Goal: Task Accomplishment & Management: Manage account settings

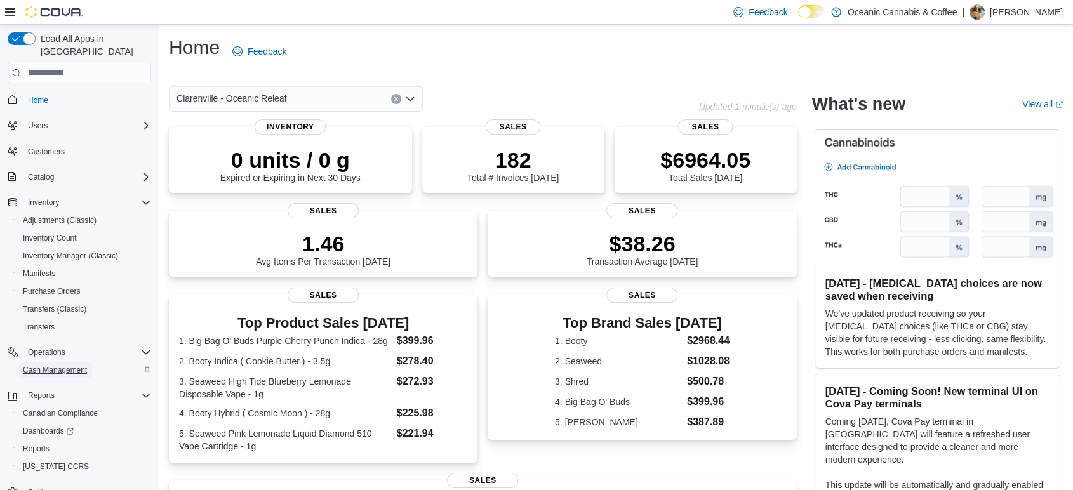
click at [43, 365] on span "Cash Management" at bounding box center [55, 370] width 64 height 10
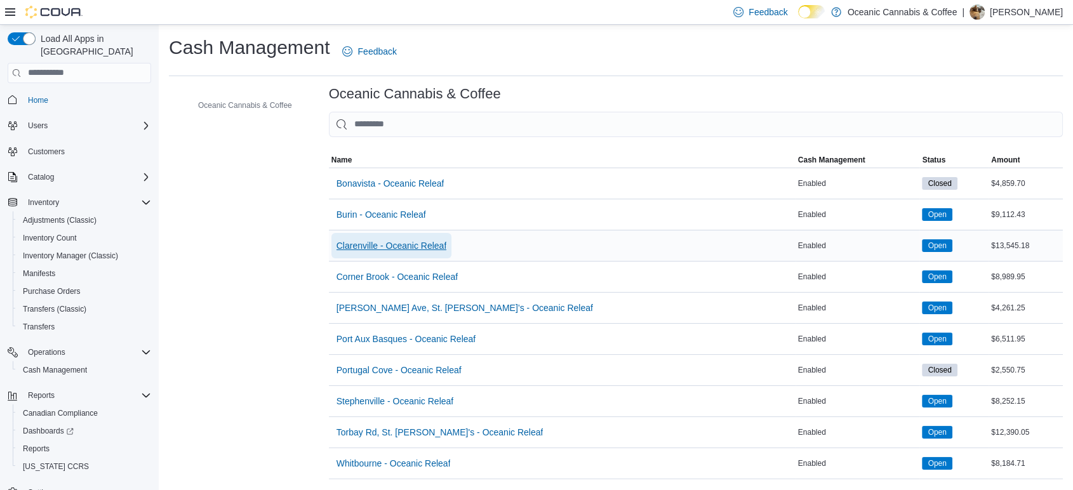
click at [381, 248] on span "Clarenville - Oceanic Releaf" at bounding box center [392, 245] width 110 height 13
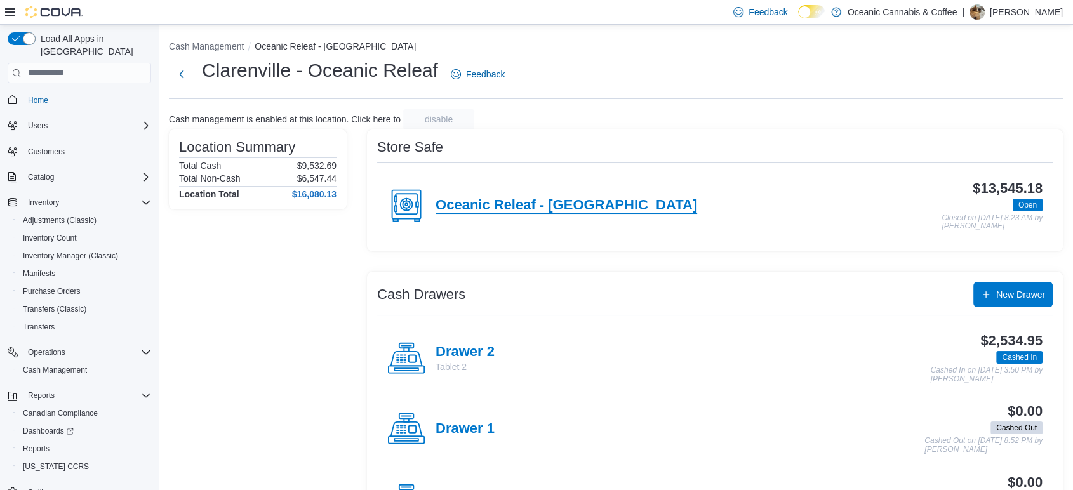
click at [495, 205] on h4 "Oceanic Releaf - Clarenville" at bounding box center [567, 206] width 262 height 17
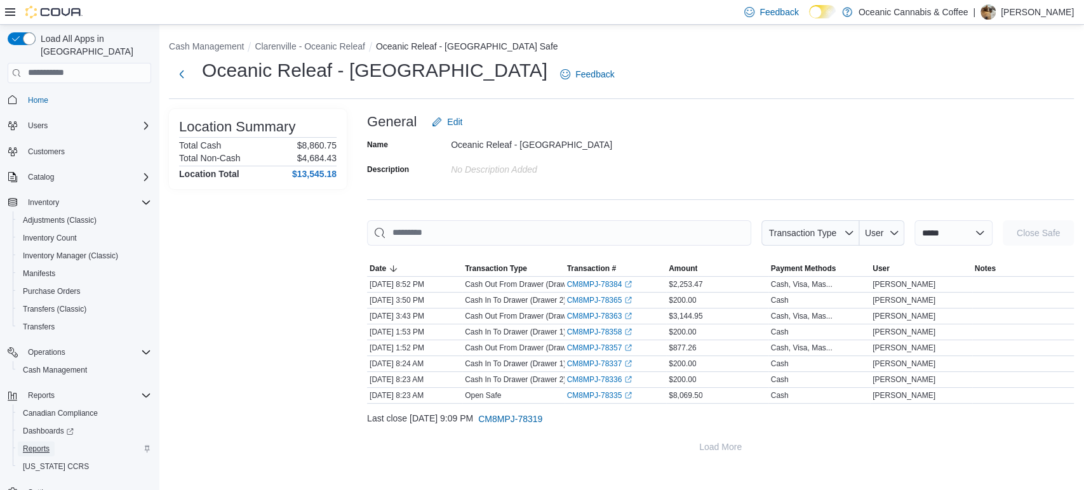
click at [39, 444] on span "Reports" at bounding box center [36, 449] width 27 height 10
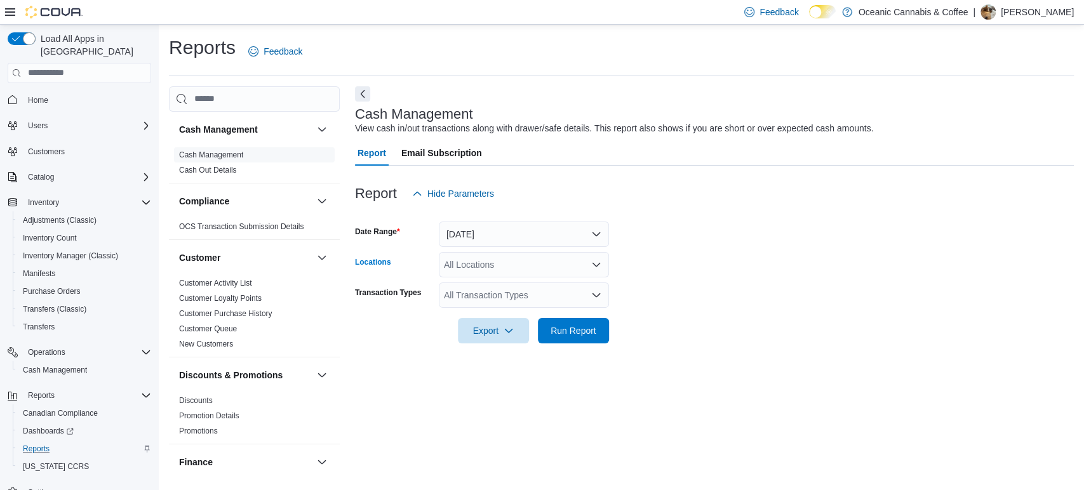
click at [475, 260] on div "All Locations" at bounding box center [524, 264] width 170 height 25
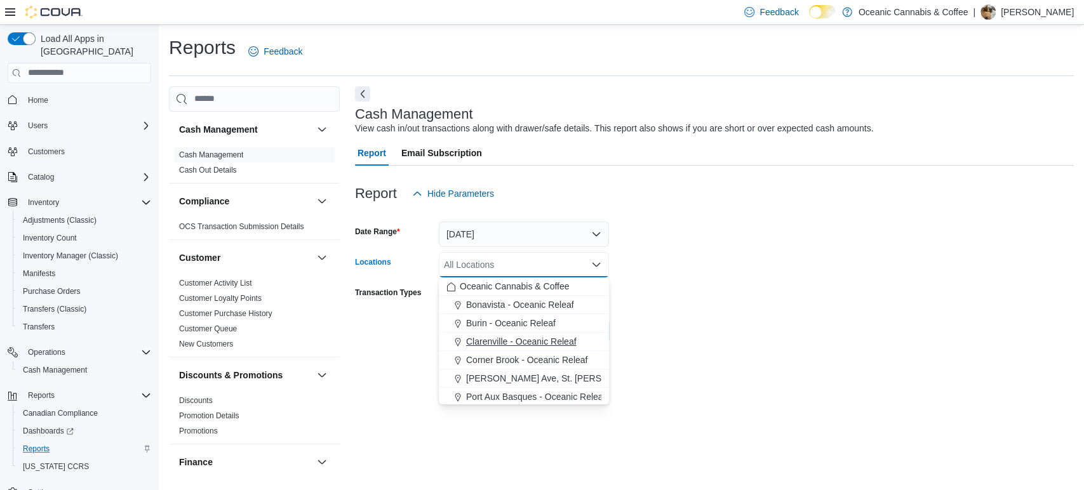
click at [513, 340] on span "Clarenville - Oceanic Releaf" at bounding box center [521, 341] width 110 height 13
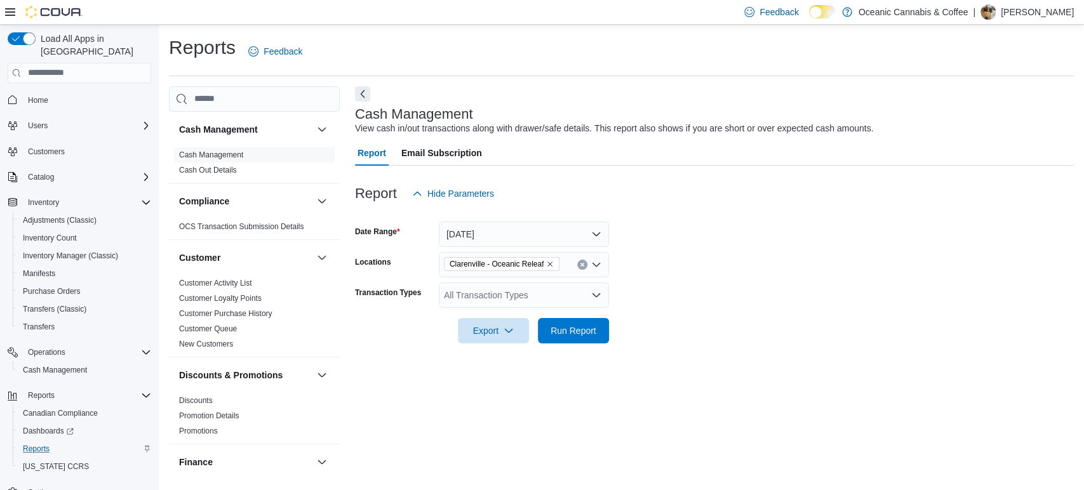
click at [838, 283] on form "Date Range Today Locations Clarenville - Oceanic Releaf Transaction Types All T…" at bounding box center [714, 274] width 719 height 137
click at [577, 327] on span "Run Report" at bounding box center [574, 330] width 46 height 13
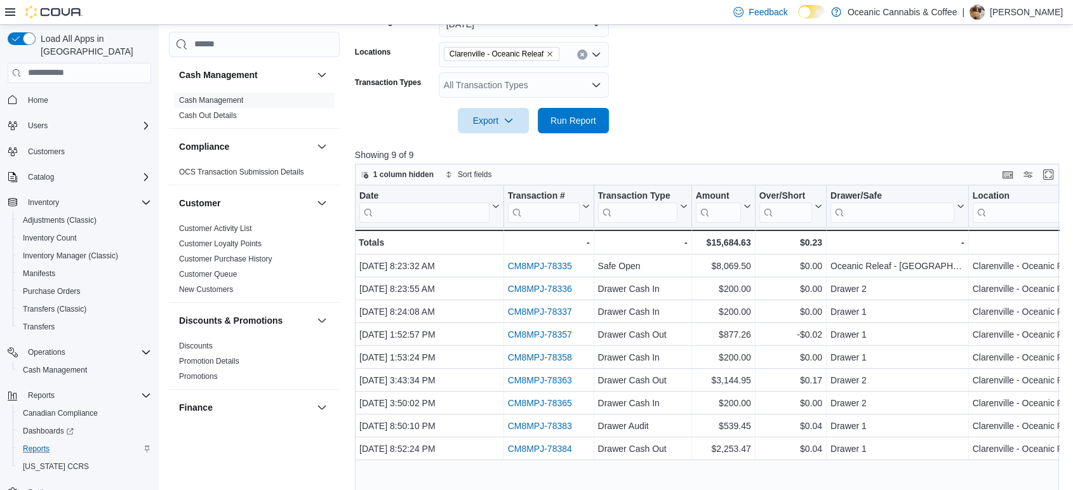
scroll to position [209, 0]
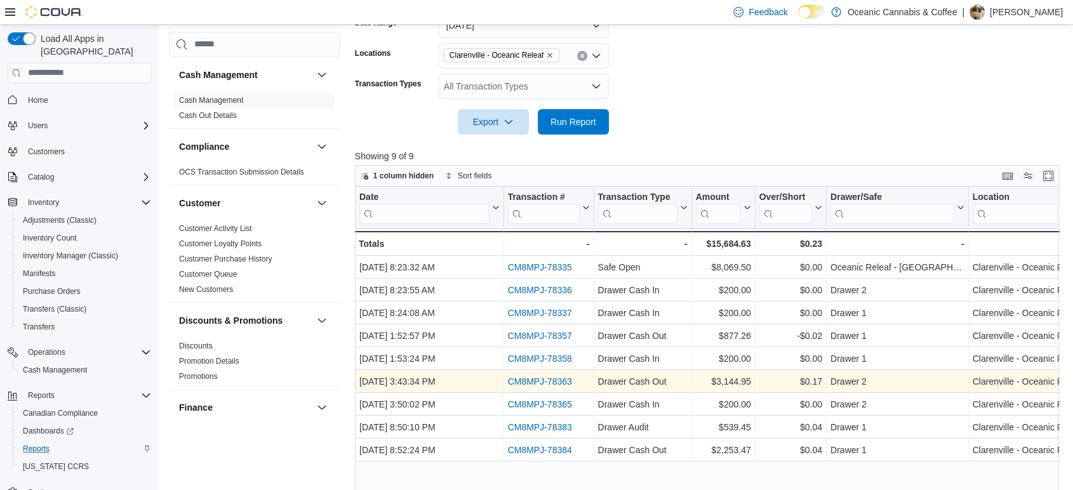
click at [536, 380] on link "CM8MPJ-78363" at bounding box center [539, 382] width 64 height 10
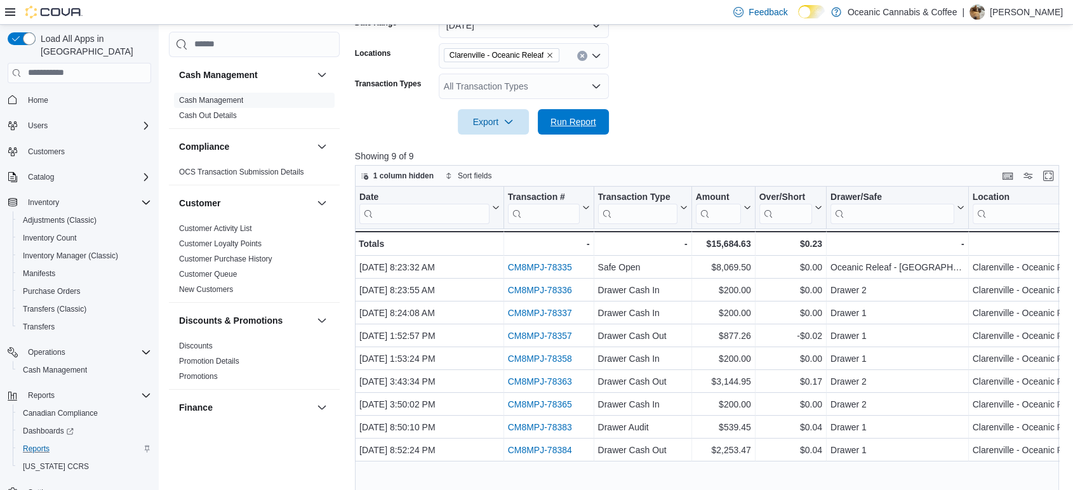
drag, startPoint x: 591, startPoint y: 117, endPoint x: 1083, endPoint y: 227, distance: 503.7
click at [591, 117] on span "Run Report" at bounding box center [574, 122] width 46 height 13
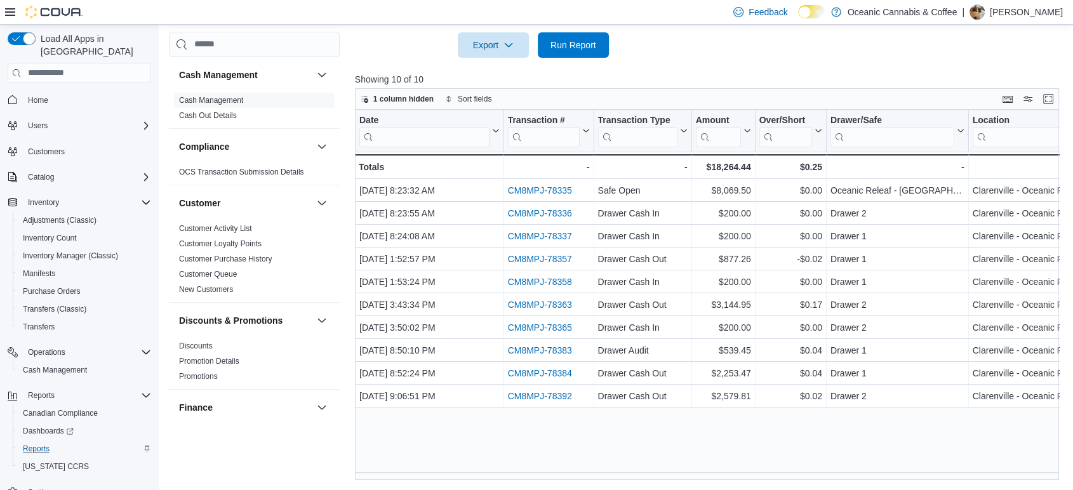
scroll to position [285, 0]
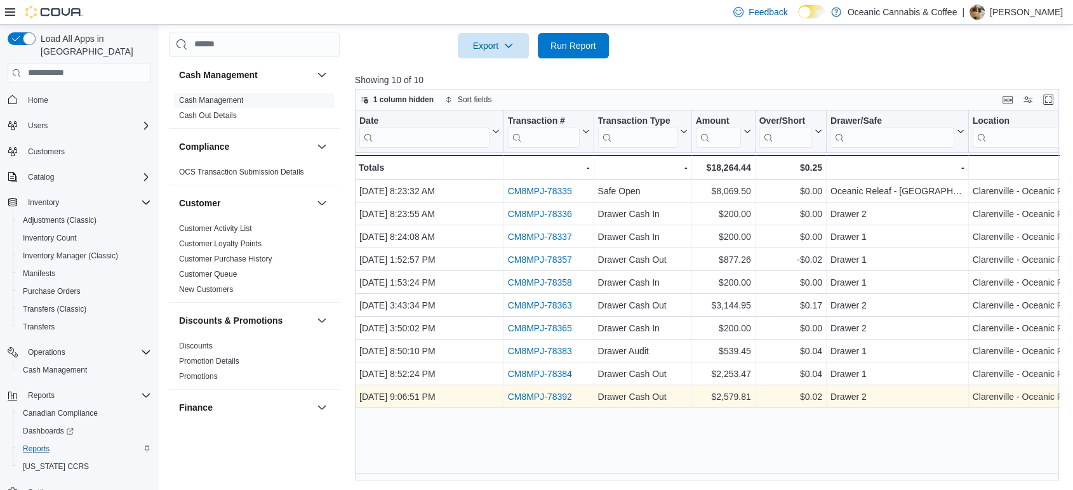
click at [556, 397] on link "CM8MPJ-78392" at bounding box center [539, 397] width 64 height 10
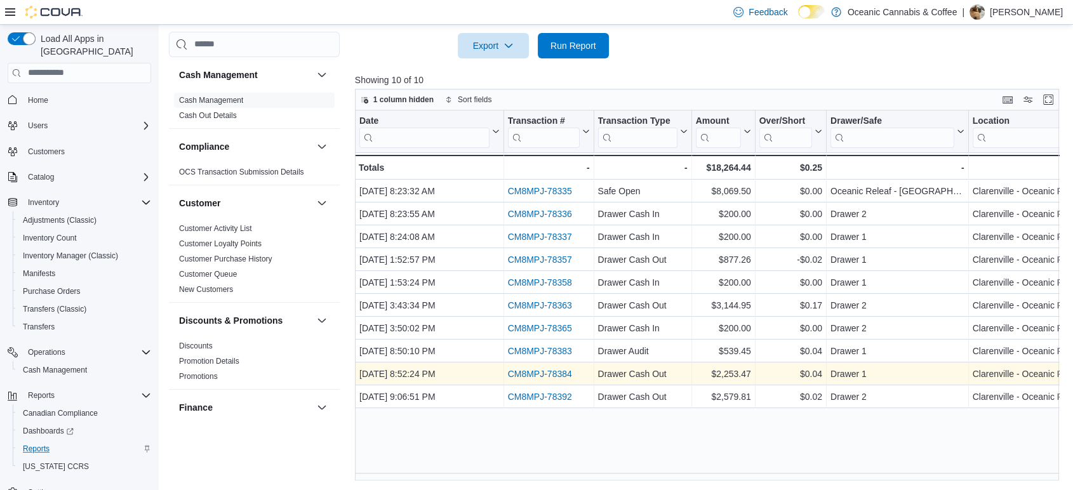
click at [533, 370] on link "CM8MPJ-78384" at bounding box center [539, 374] width 64 height 10
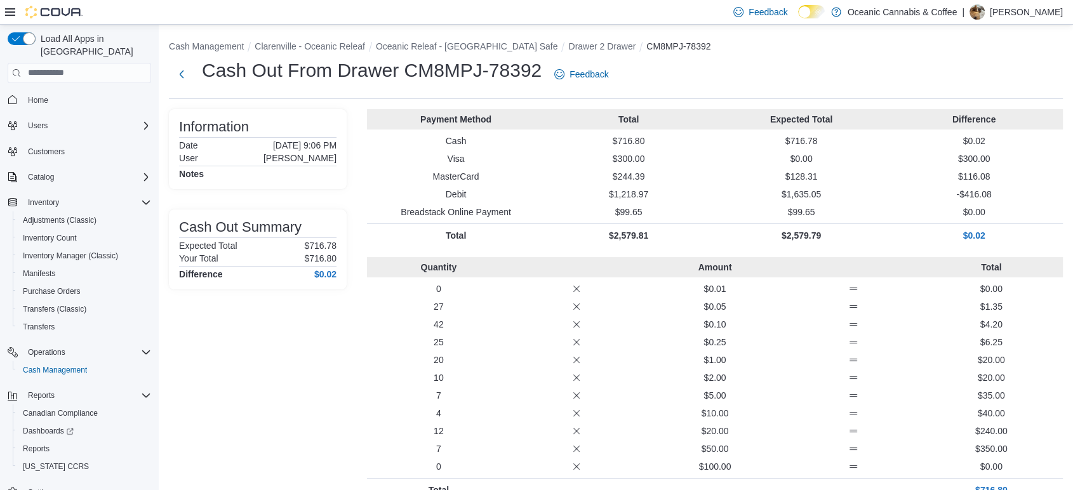
click at [506, 176] on p "MasterCard" at bounding box center [456, 176] width 168 height 13
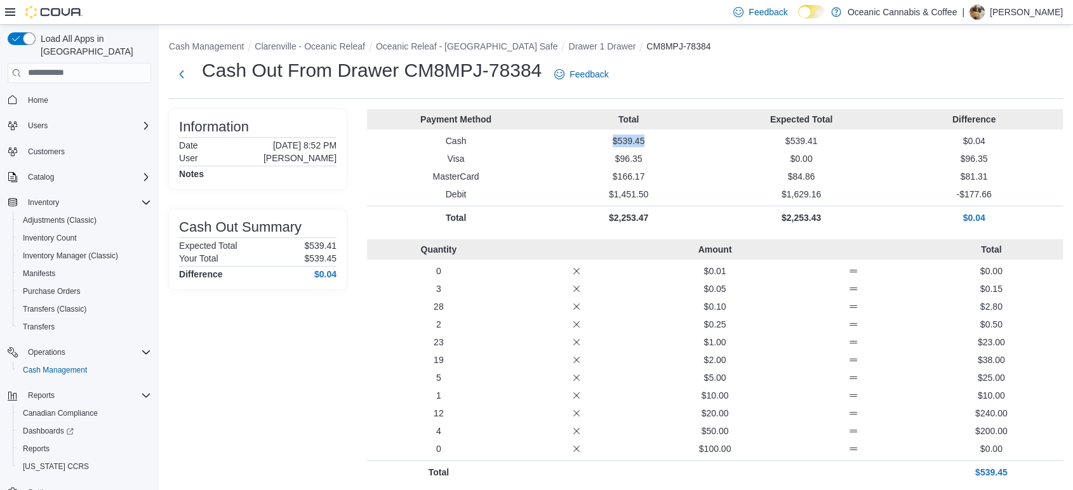
drag, startPoint x: 655, startPoint y: 137, endPoint x: 609, endPoint y: 137, distance: 46.4
click at [609, 137] on p "$539.45" at bounding box center [629, 141] width 168 height 13
